Goal: Task Accomplishment & Management: Use online tool/utility

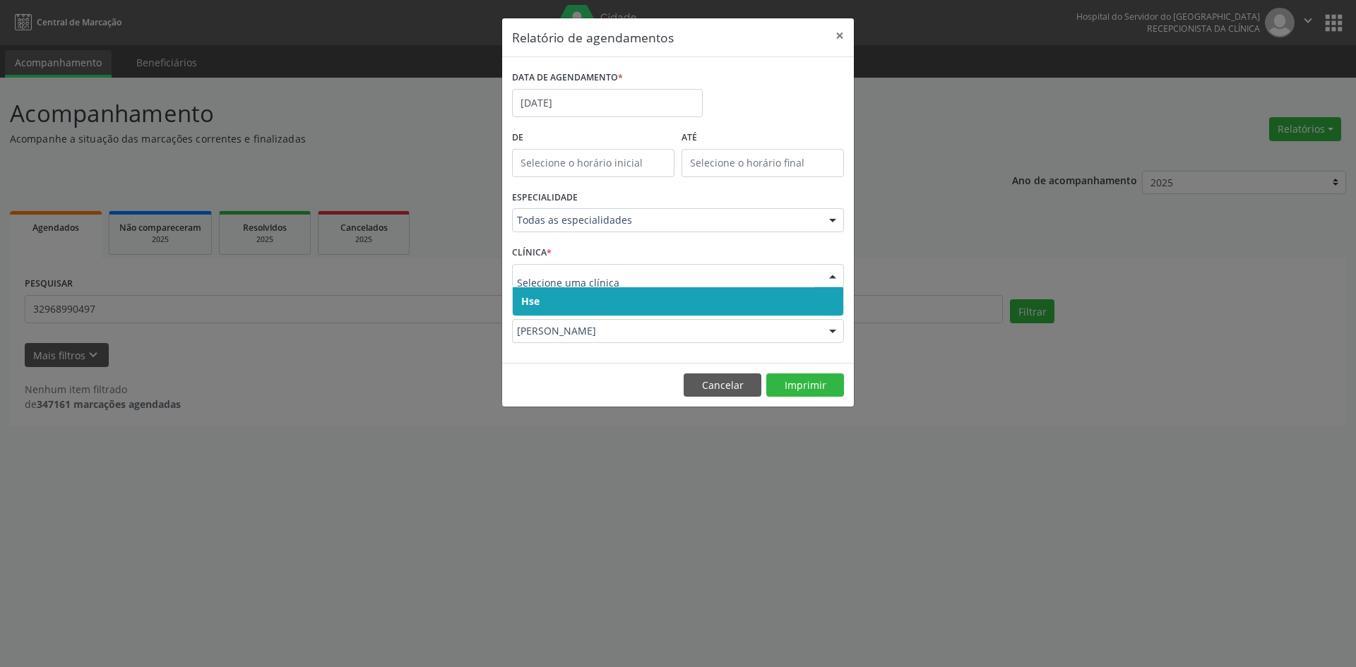
click at [587, 304] on span "Hse" at bounding box center [678, 301] width 330 height 28
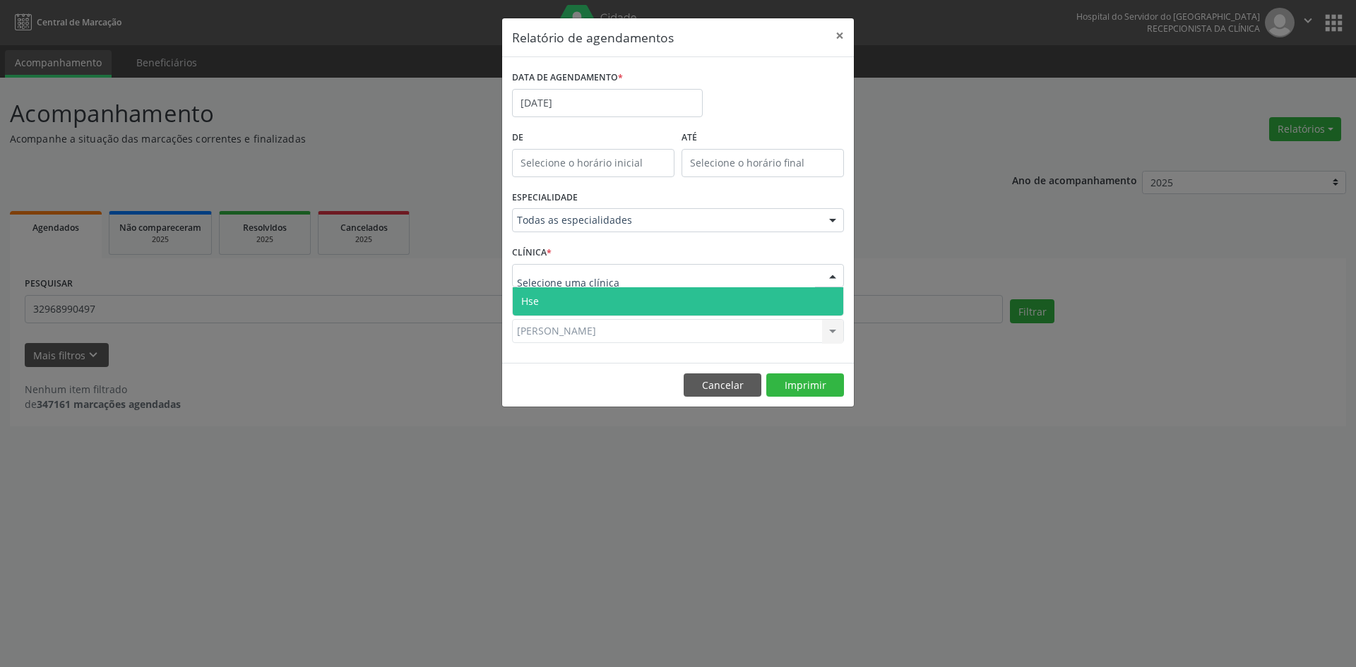
click at [576, 306] on span "Hse" at bounding box center [678, 301] width 330 height 28
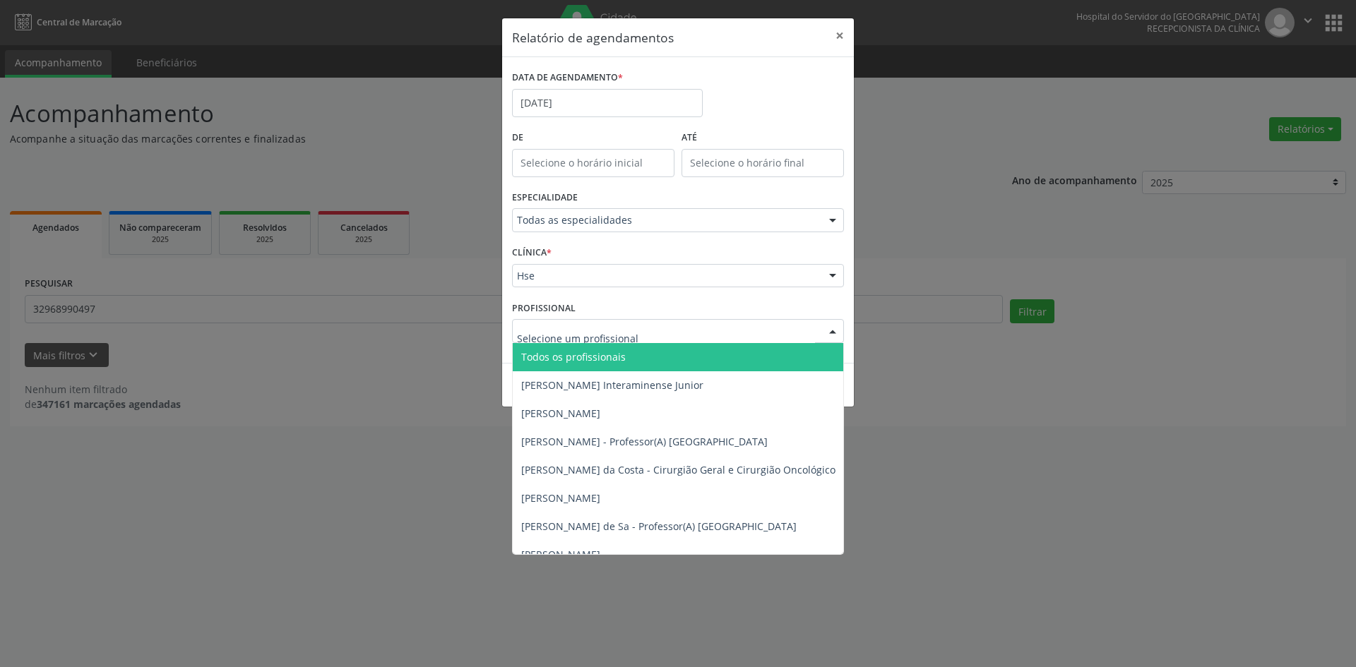
click at [576, 361] on span "Todos os profissionais" at bounding box center [573, 356] width 105 height 13
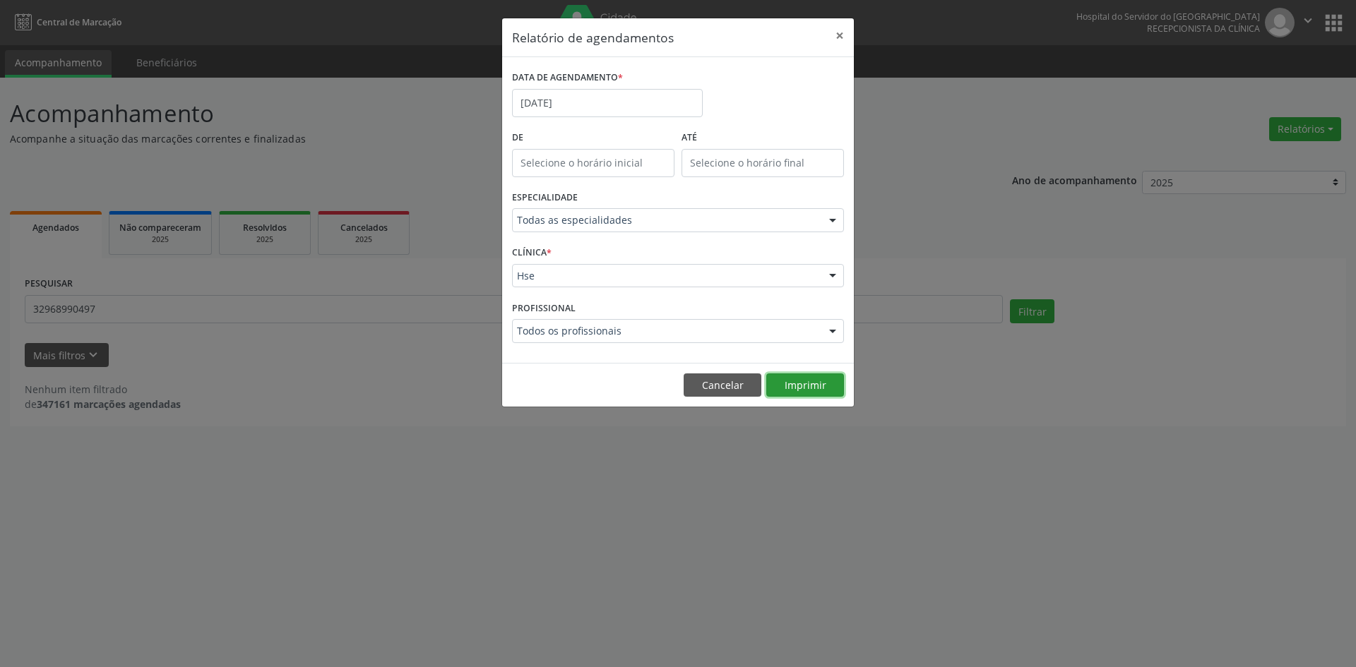
click at [794, 383] on button "Imprimir" at bounding box center [805, 386] width 78 height 24
click at [619, 103] on input "[DATE]" at bounding box center [607, 103] width 191 height 28
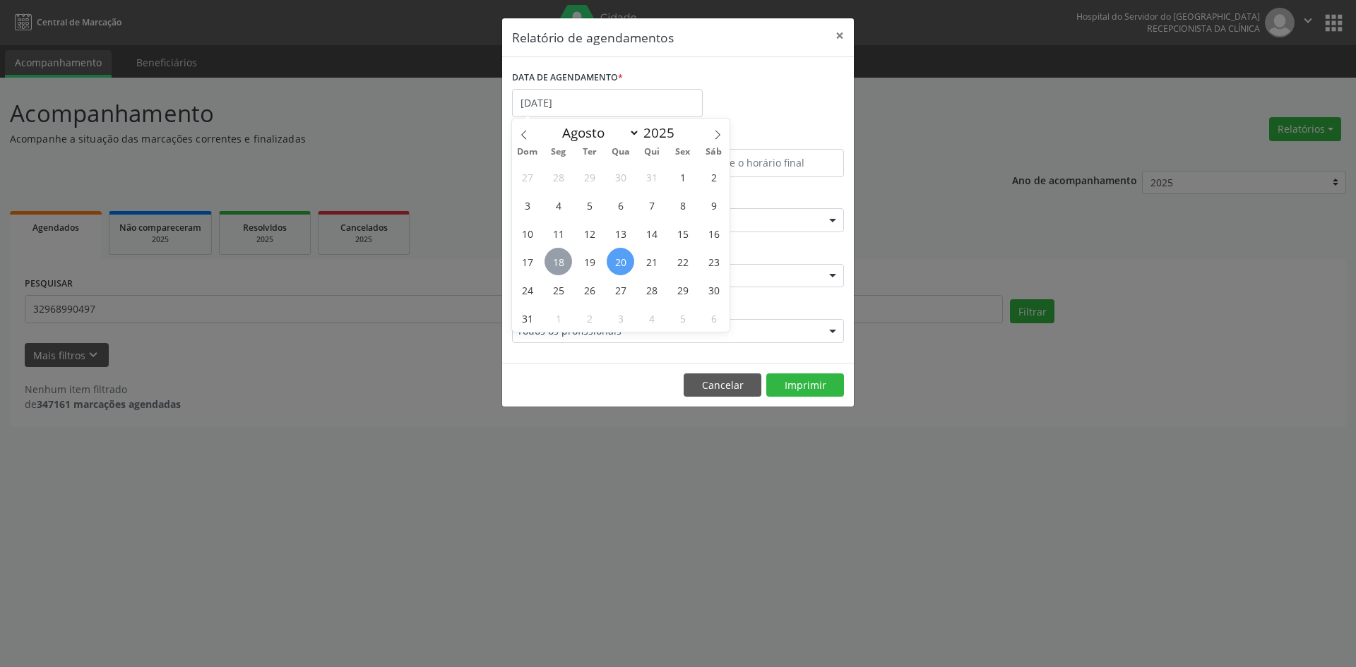
click at [559, 266] on span "18" at bounding box center [558, 262] width 28 height 28
type input "[DATE]"
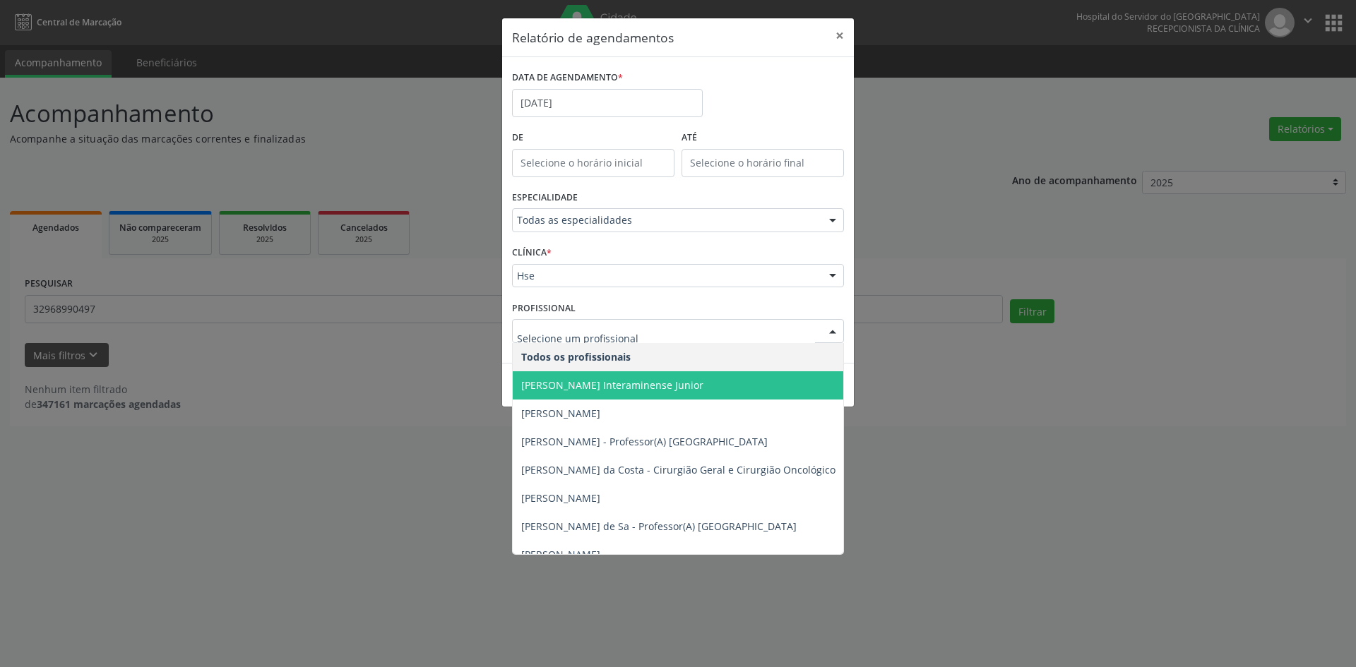
click at [581, 335] on input "text" at bounding box center [666, 338] width 298 height 28
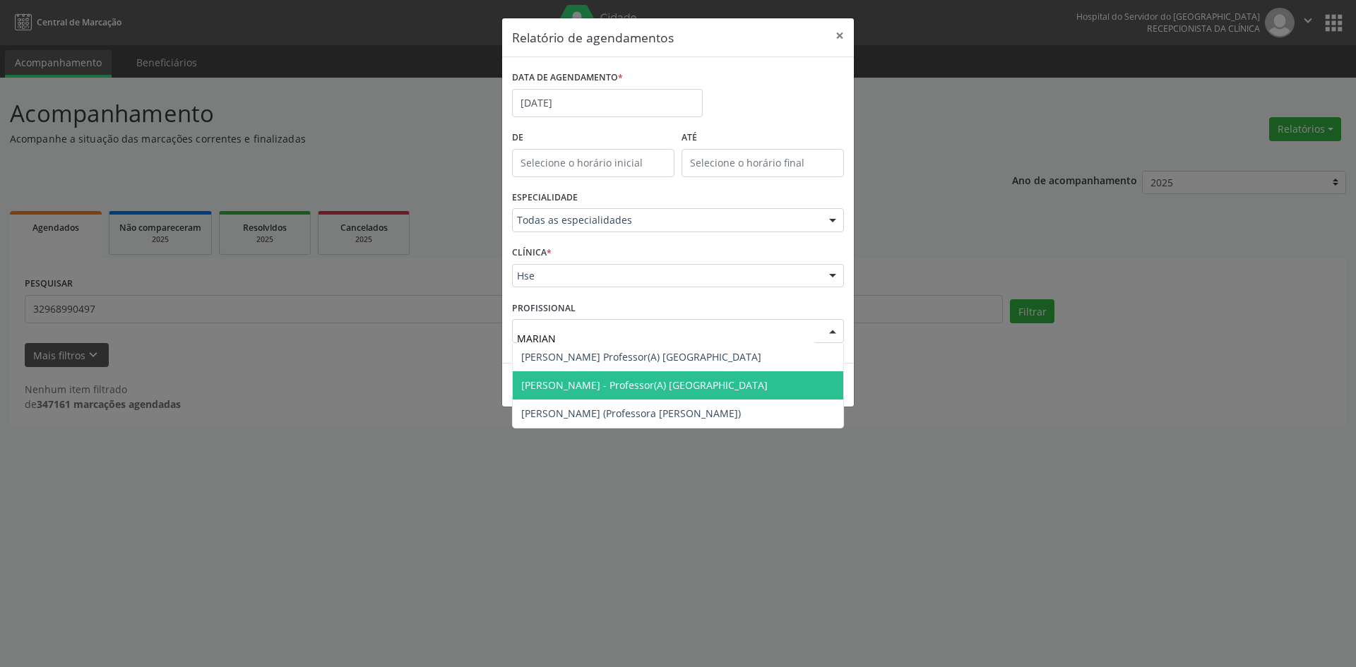
type input "MARIANA"
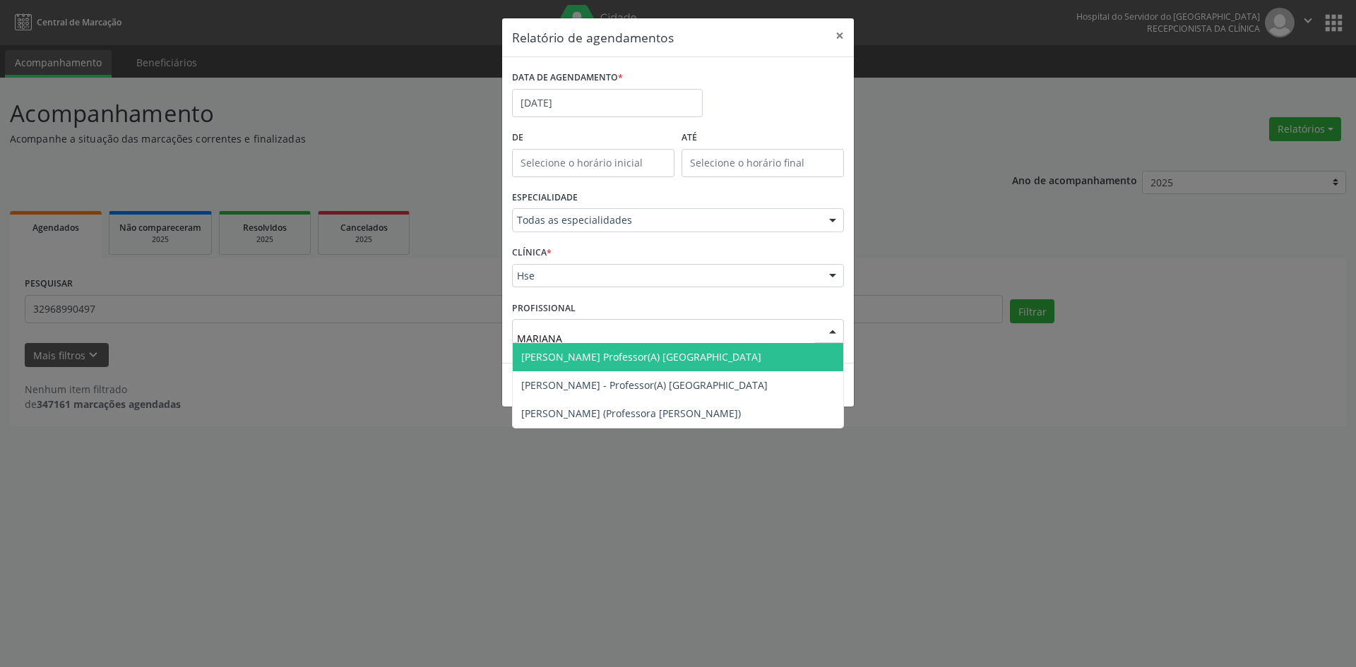
click at [604, 358] on span "[PERSON_NAME] Professor(A) [GEOGRAPHIC_DATA]" at bounding box center [641, 356] width 240 height 13
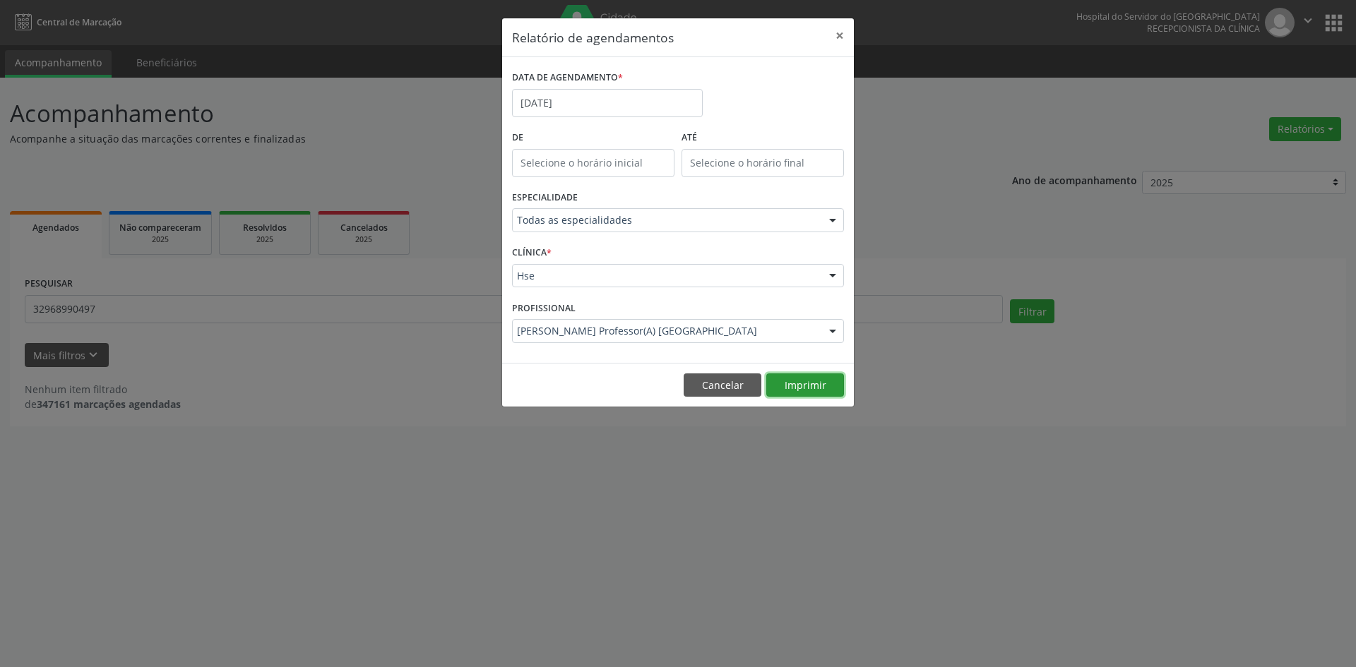
click at [796, 385] on button "Imprimir" at bounding box center [805, 386] width 78 height 24
click at [709, 387] on button "Cancelar" at bounding box center [723, 386] width 78 height 24
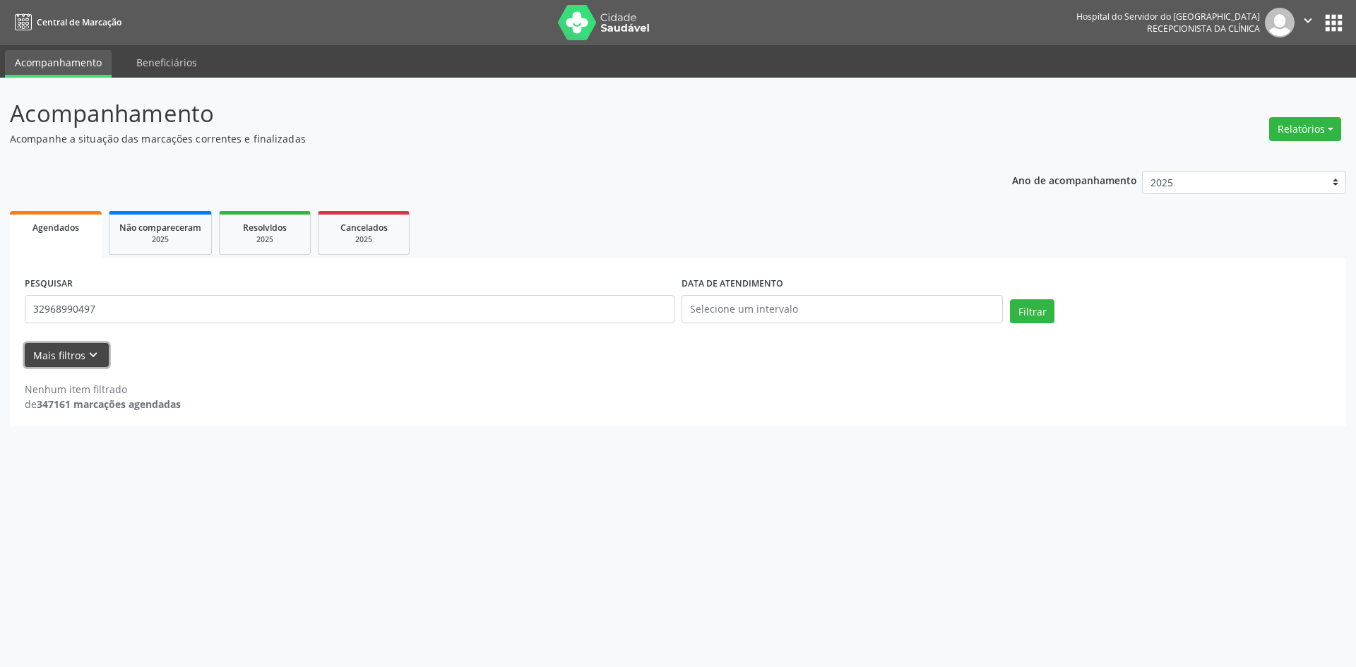
click at [65, 358] on button "Mais filtros keyboard_arrow_down" at bounding box center [67, 355] width 84 height 25
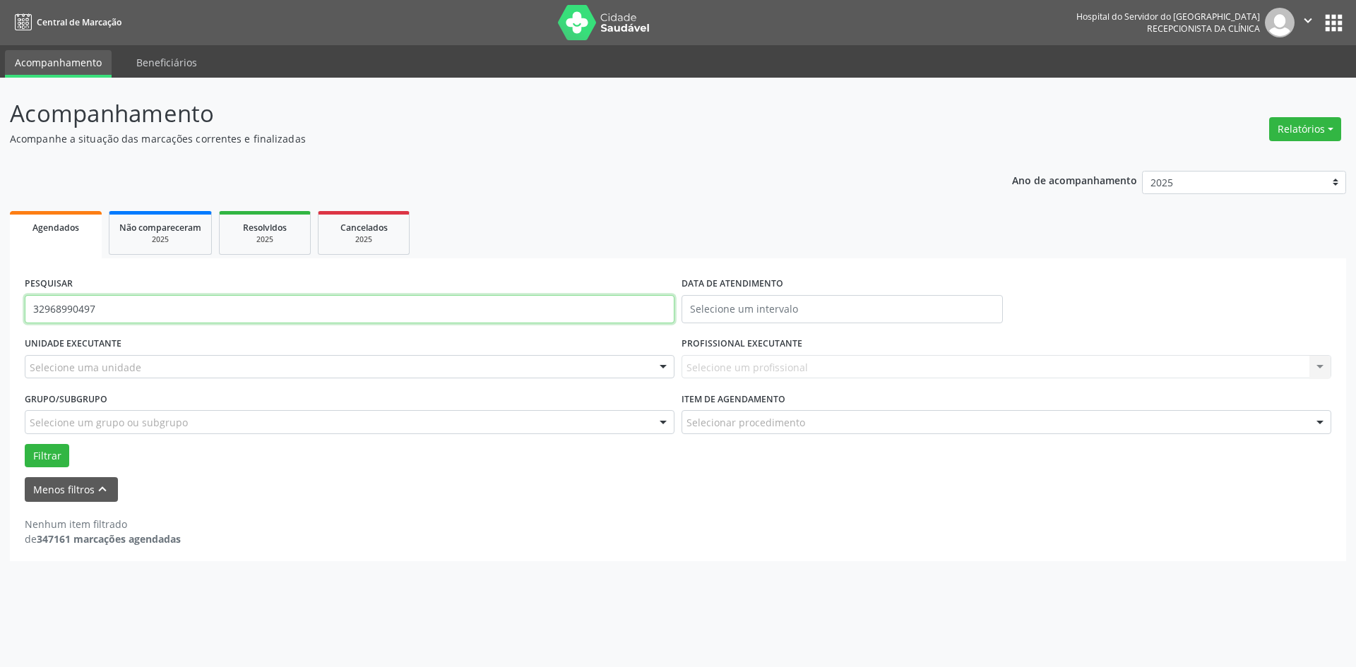
drag, startPoint x: 160, startPoint y: 306, endPoint x: 0, endPoint y: 330, distance: 161.4
click at [0, 330] on div "Acompanhamento Acompanhe a situação das marcações correntes e finalizadas Relat…" at bounding box center [678, 373] width 1356 height 590
type input "[PERSON_NAME]"
click at [25, 444] on button "Filtrar" at bounding box center [47, 456] width 44 height 24
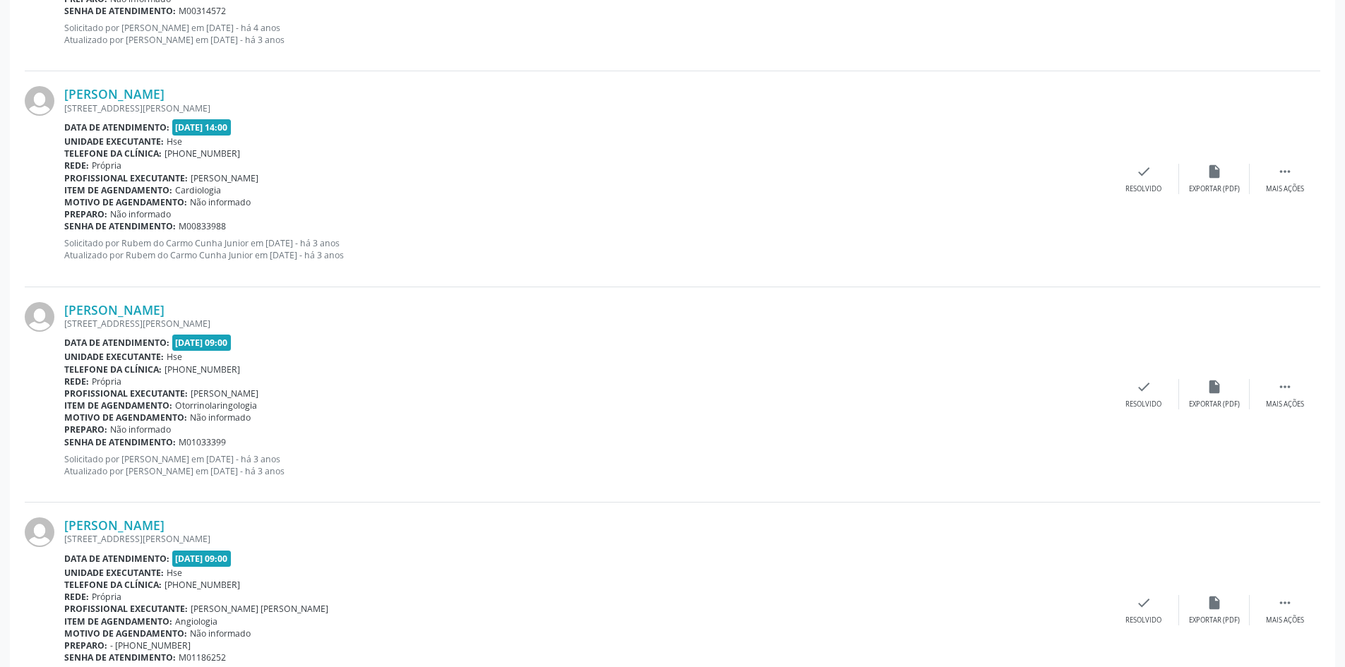
scroll to position [993, 0]
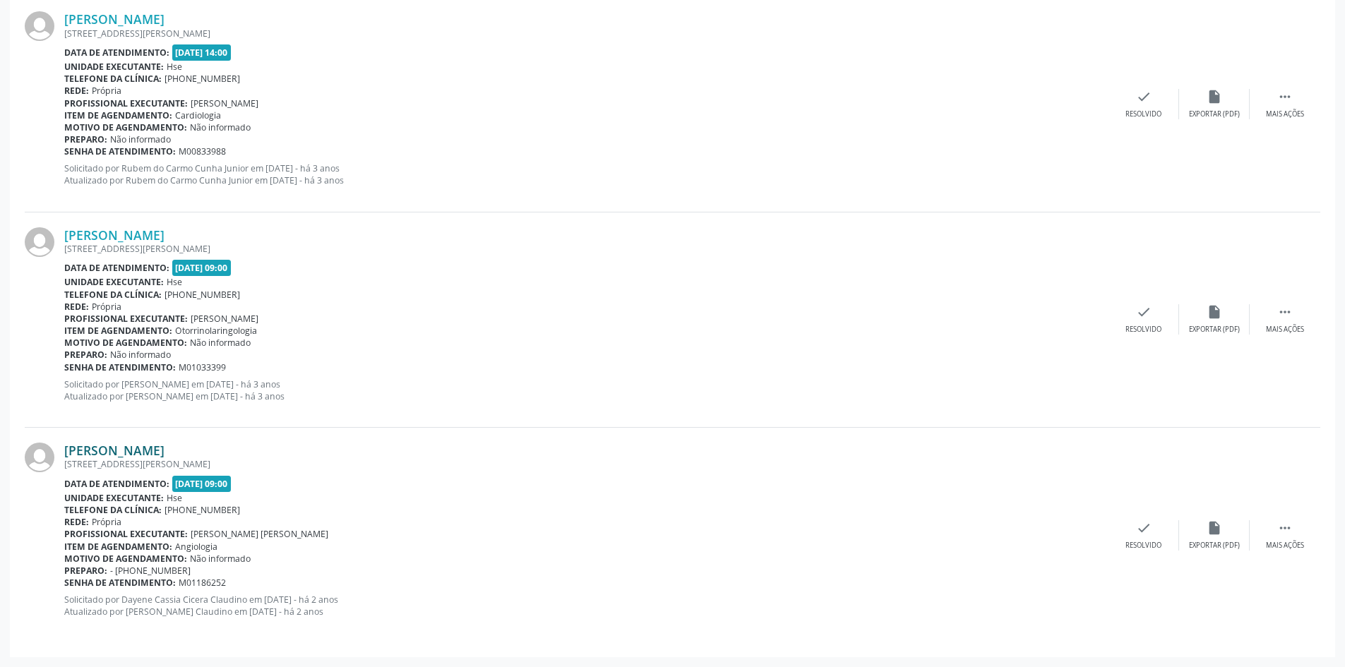
click at [165, 455] on link "[PERSON_NAME]" at bounding box center [114, 451] width 100 height 16
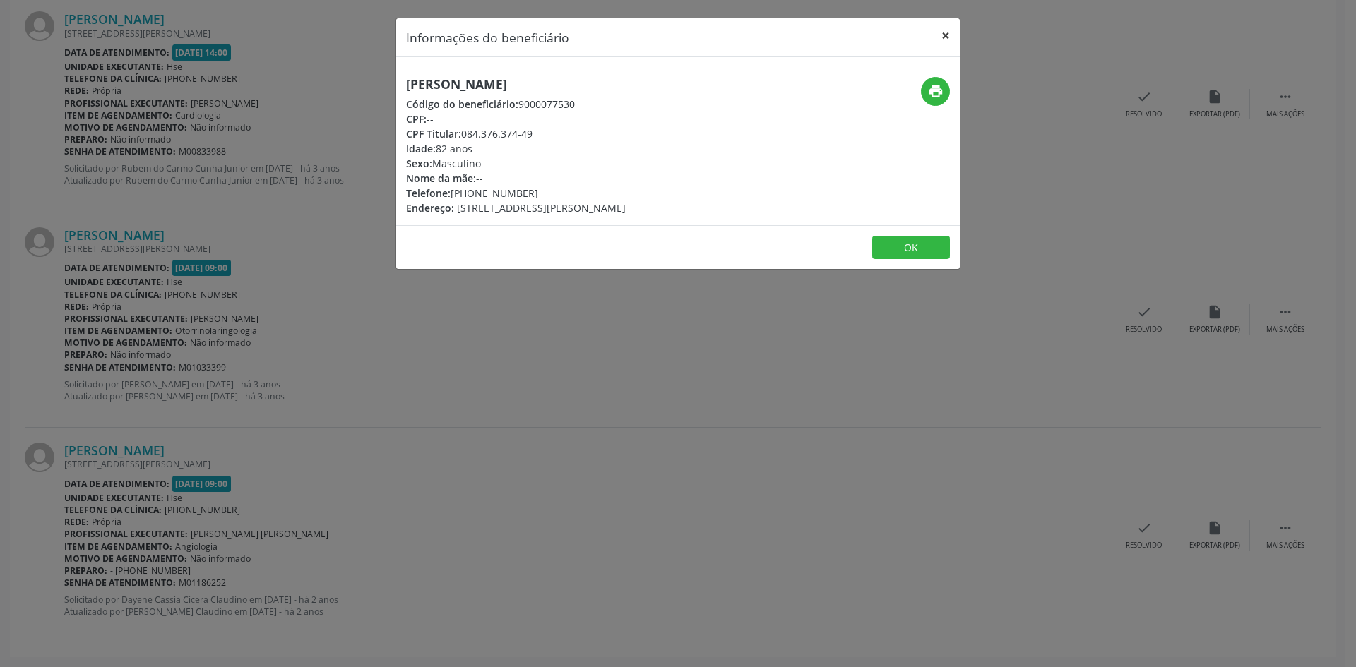
click at [940, 35] on button "×" at bounding box center [945, 35] width 28 height 35
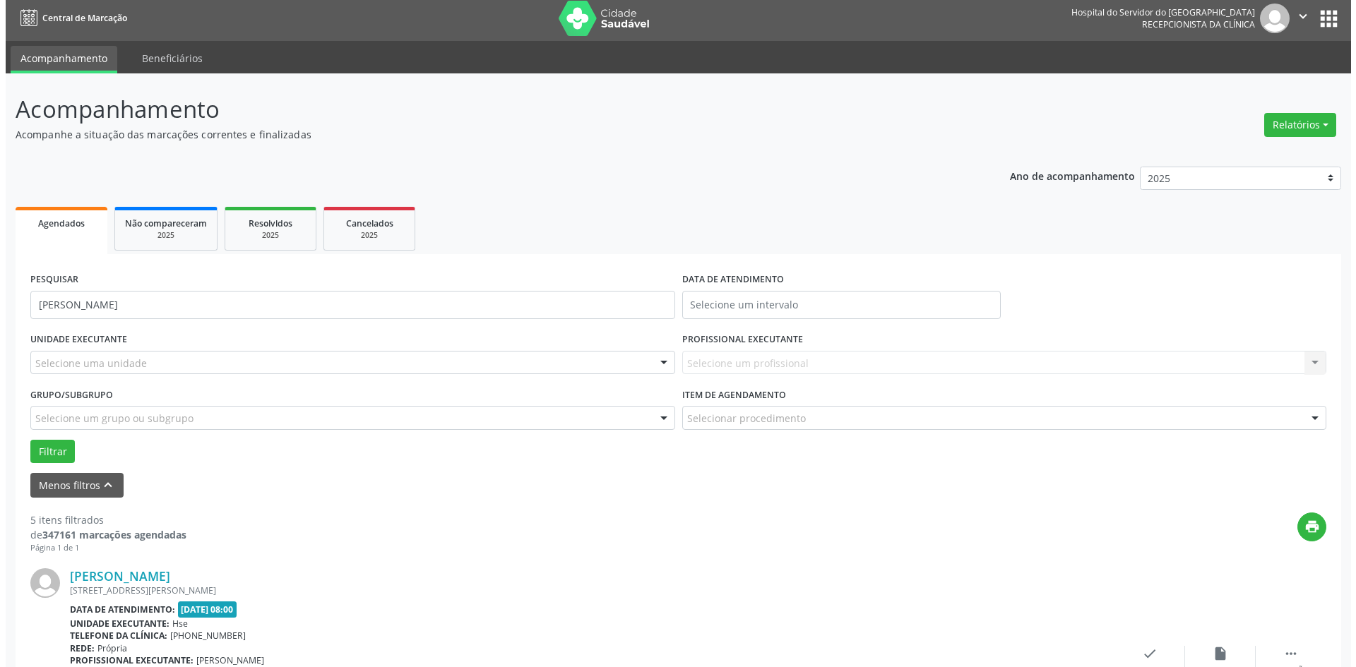
scroll to position [0, 0]
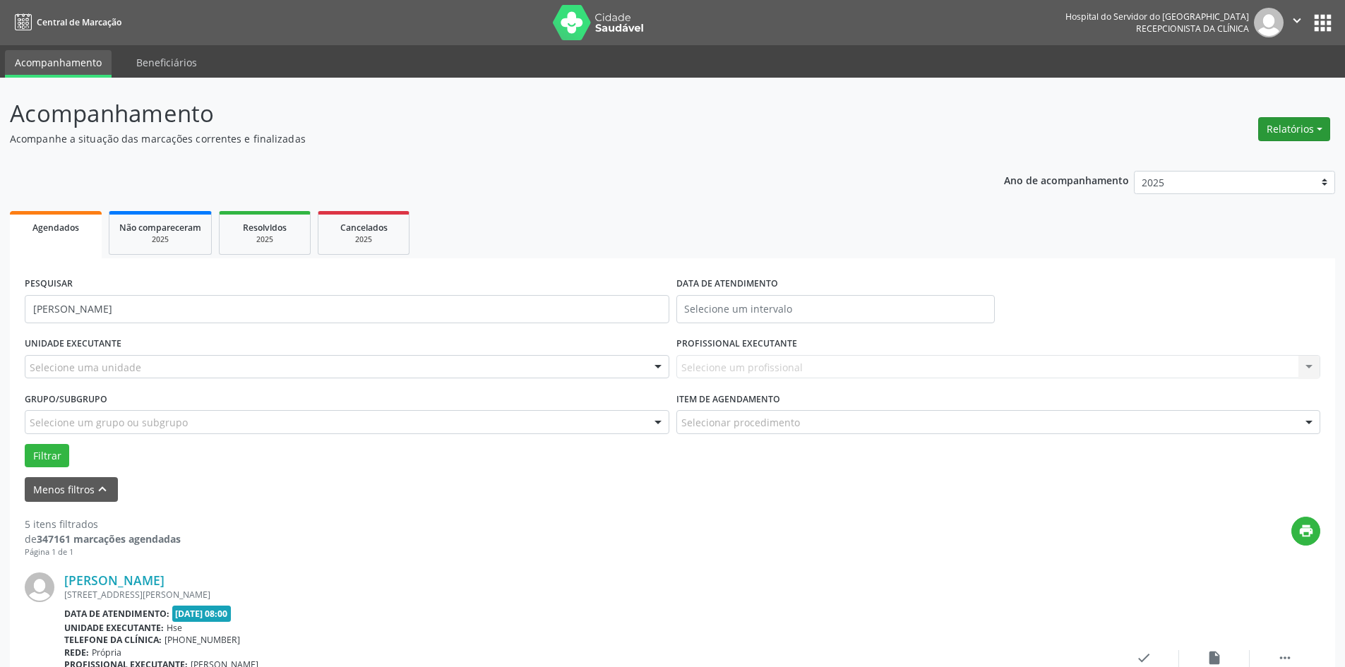
click at [1291, 132] on button "Relatórios" at bounding box center [1294, 129] width 72 height 24
click at [1258, 155] on link "Agendamentos" at bounding box center [1255, 160] width 152 height 20
select select "7"
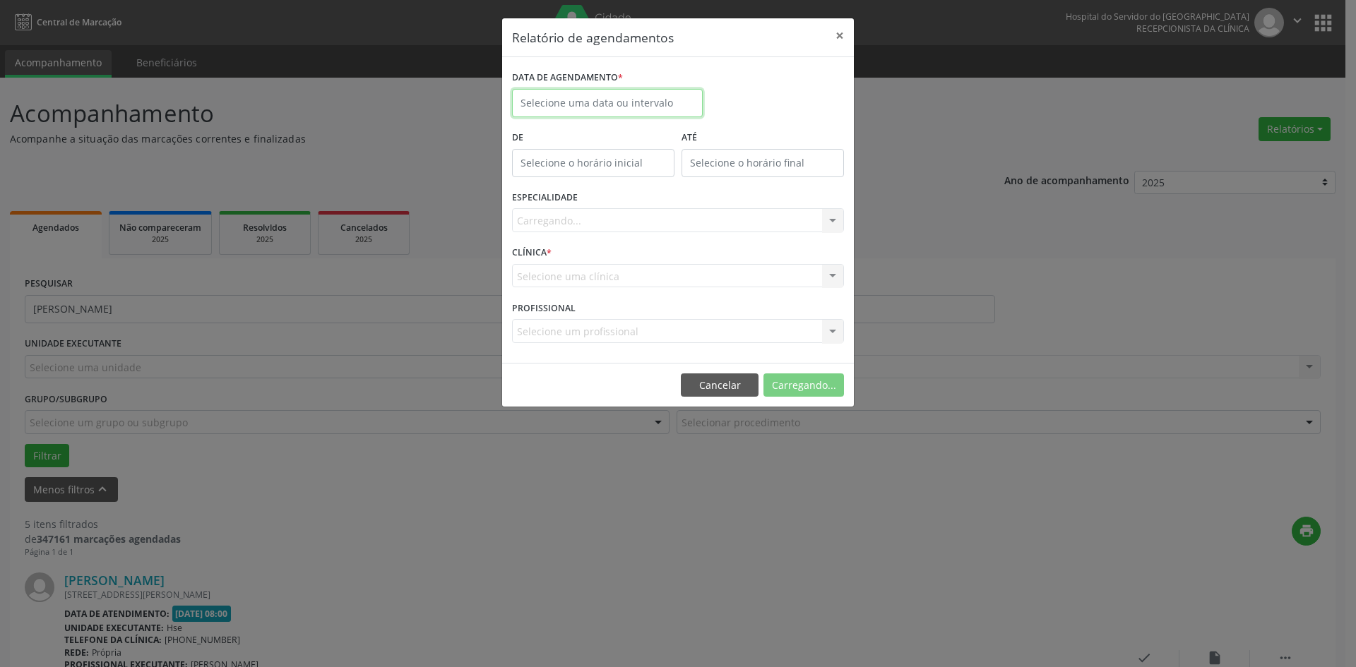
click at [604, 104] on input "text" at bounding box center [607, 103] width 191 height 28
click at [713, 264] on span "23" at bounding box center [714, 262] width 28 height 28
type input "[DATE]"
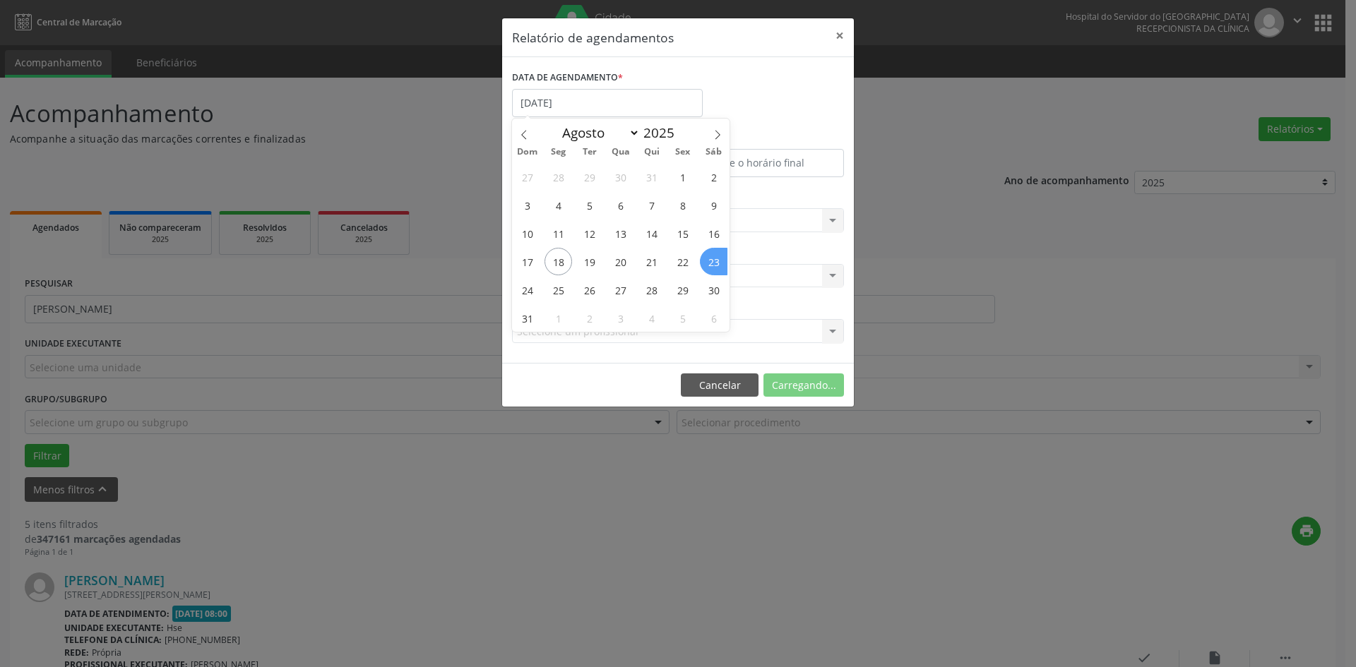
click at [713, 264] on span "23" at bounding box center [714, 262] width 28 height 28
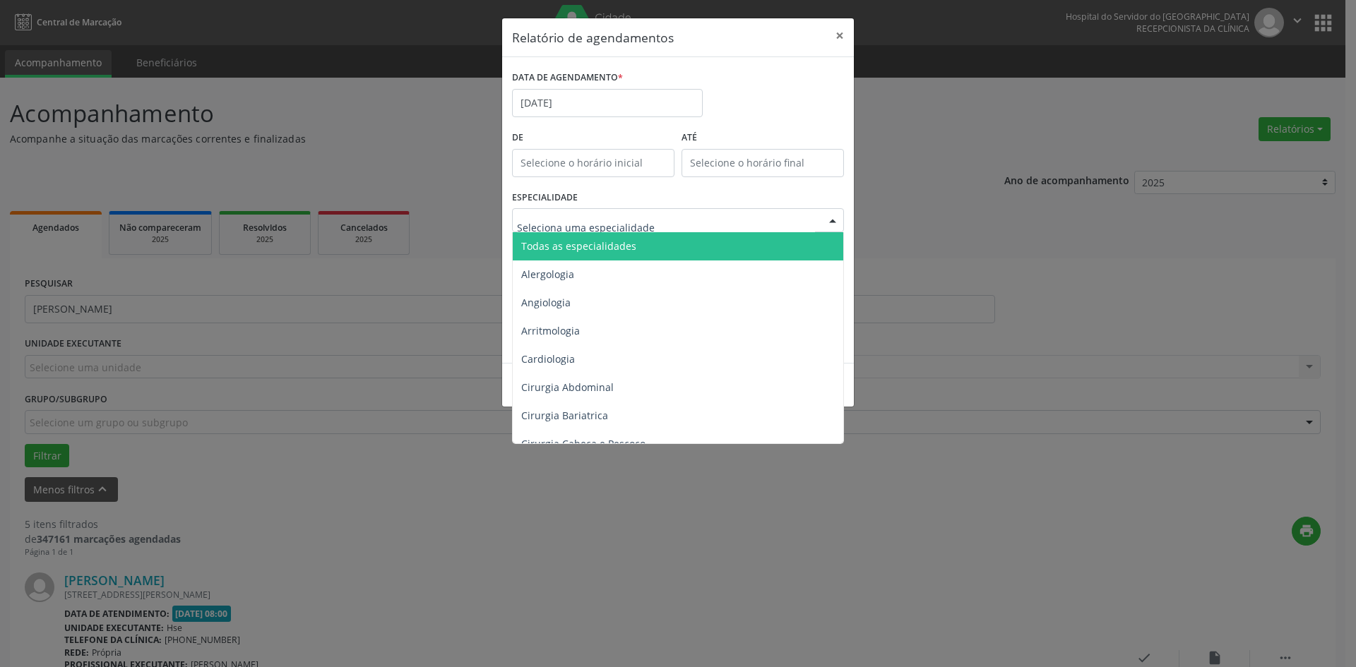
click at [600, 251] on span "Todas as especialidades" at bounding box center [578, 245] width 115 height 13
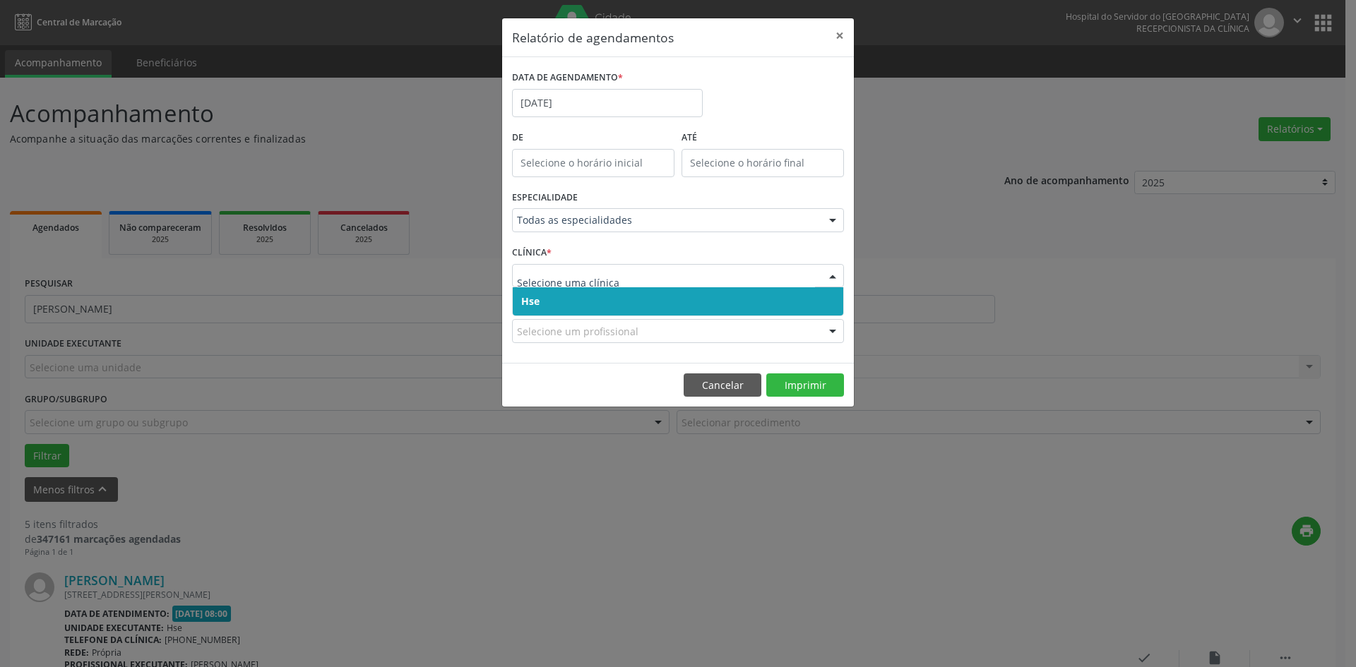
click at [600, 304] on span "Hse" at bounding box center [678, 301] width 330 height 28
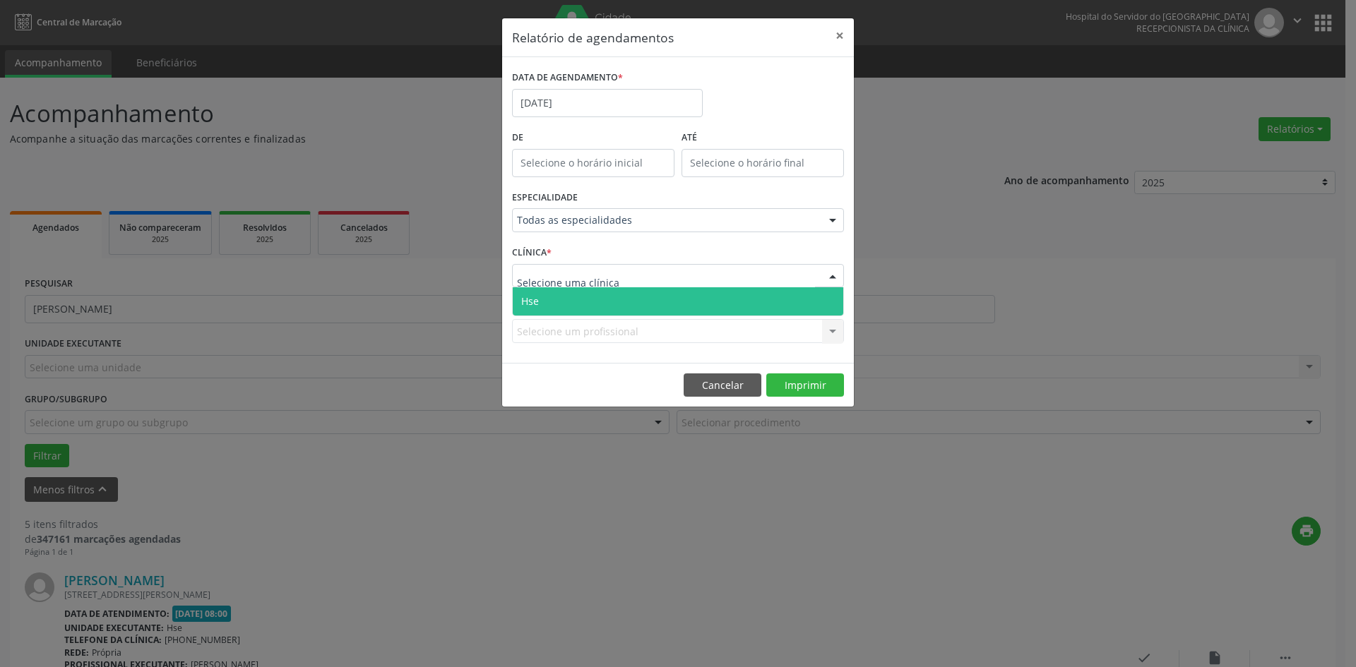
click at [590, 306] on span "Hse" at bounding box center [678, 301] width 330 height 28
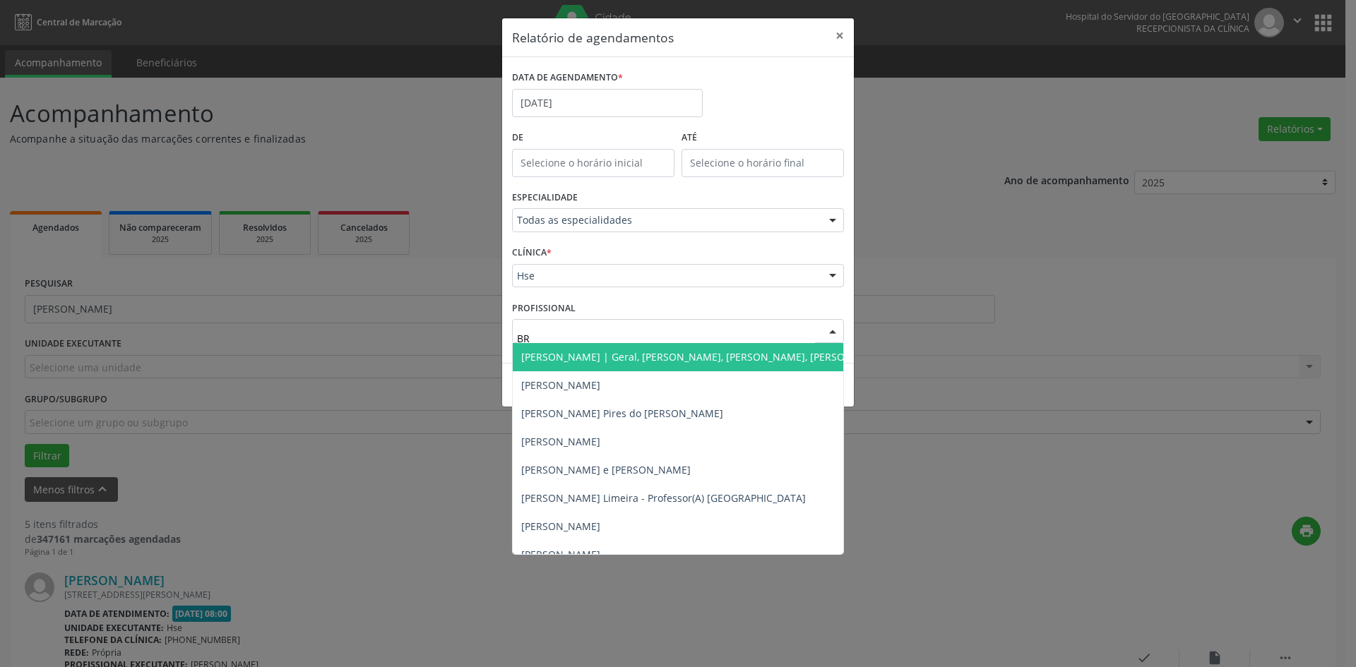
type input "BRU"
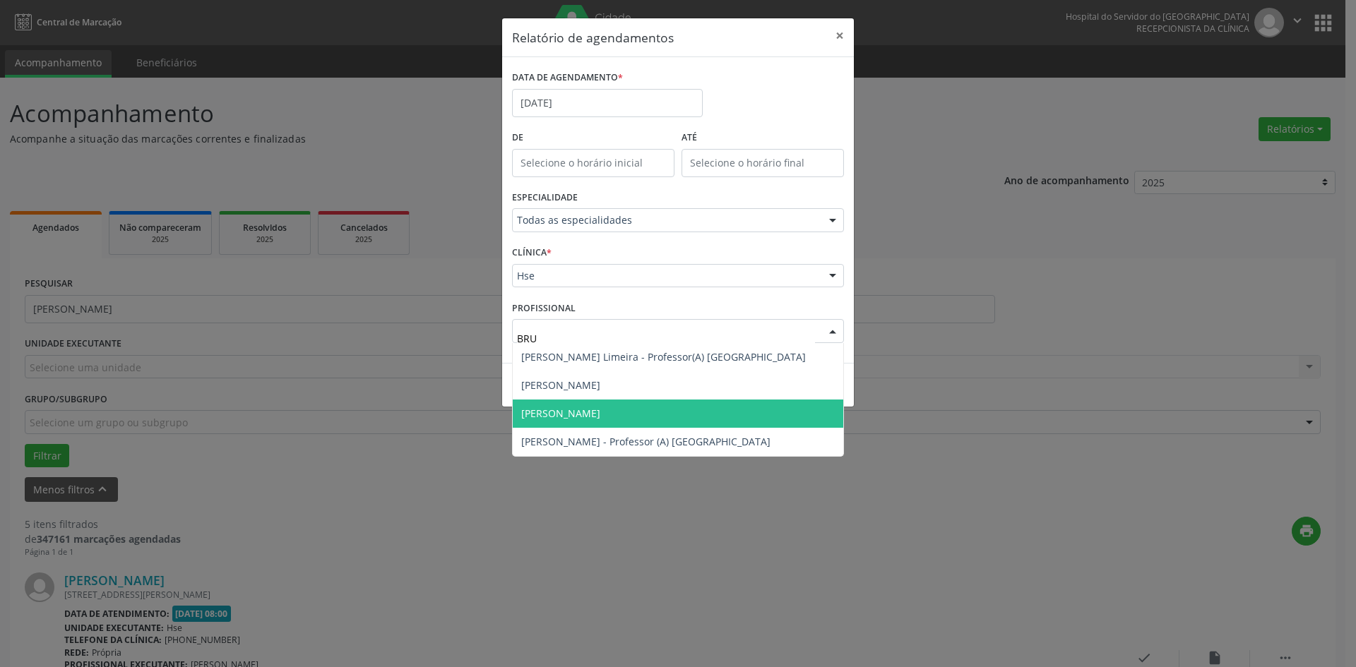
click at [600, 413] on span "[PERSON_NAME]" at bounding box center [560, 413] width 79 height 13
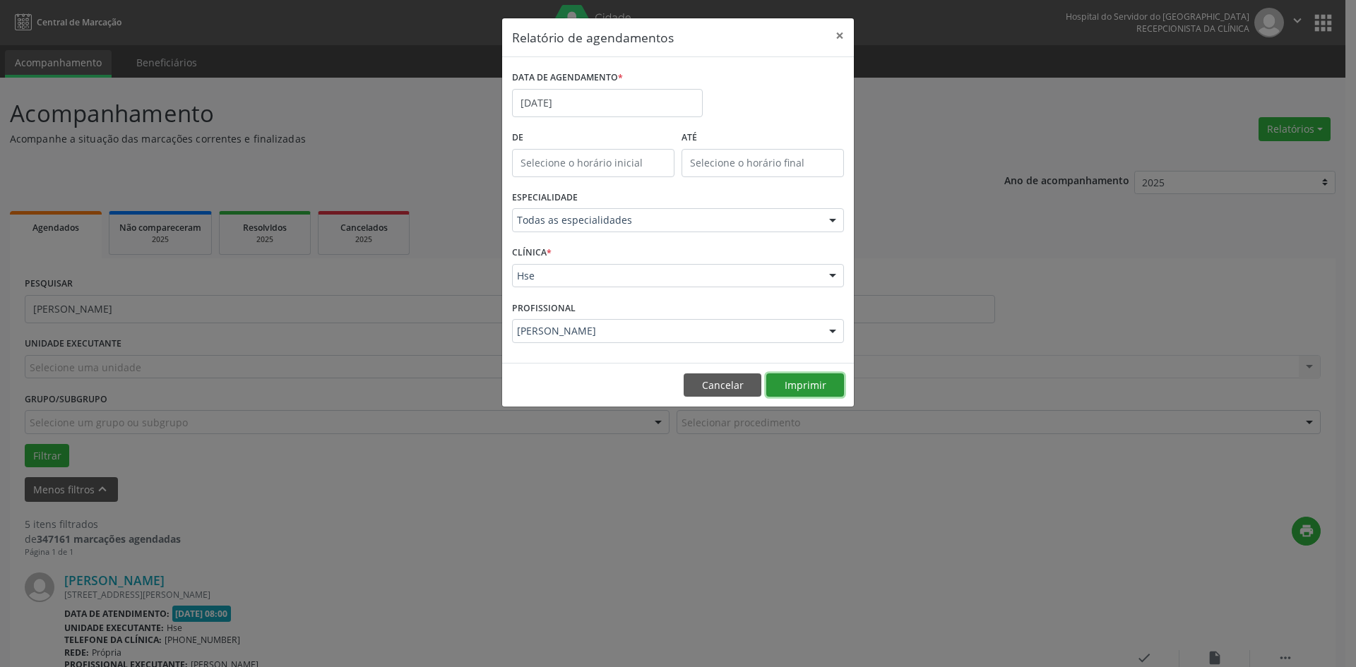
click at [804, 391] on button "Imprimir" at bounding box center [805, 386] width 78 height 24
